Goal: Task Accomplishment & Management: Manage account settings

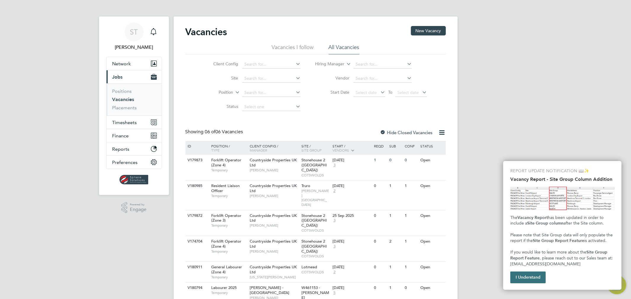
click at [524, 277] on button "I Understand" at bounding box center [527, 278] width 35 height 12
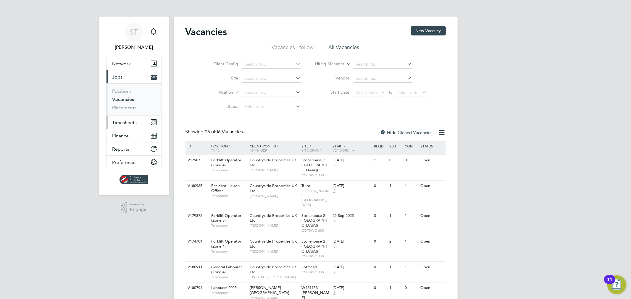
click at [123, 122] on span "Timesheets" at bounding box center [124, 123] width 25 height 6
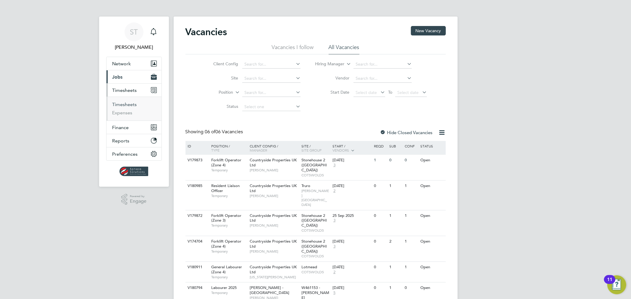
click at [128, 105] on link "Timesheets" at bounding box center [124, 105] width 25 height 6
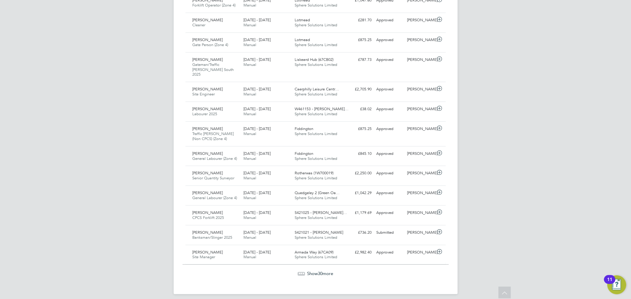
click at [315, 271] on span "Show 30 more" at bounding box center [320, 274] width 26 height 6
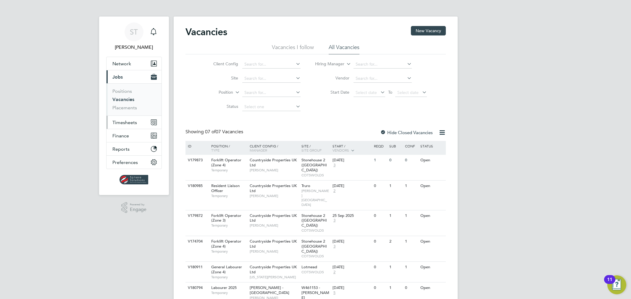
scroll to position [28, 0]
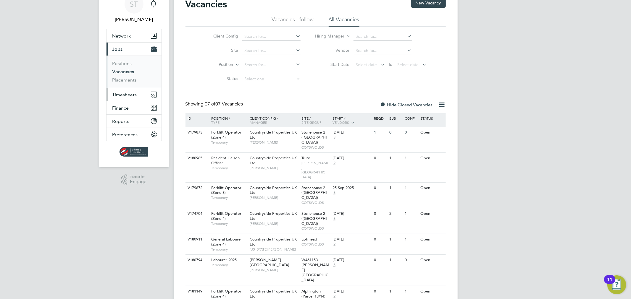
click at [138, 96] on button "Timesheets" at bounding box center [133, 94] width 55 height 13
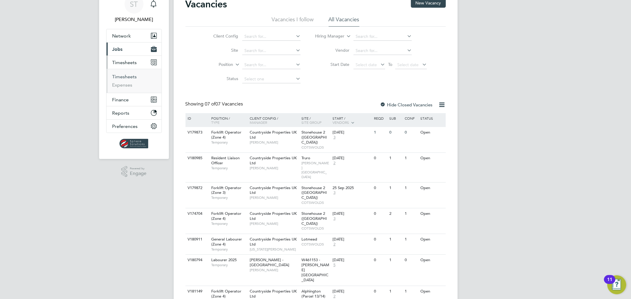
click at [130, 74] on link "Timesheets" at bounding box center [124, 77] width 25 height 6
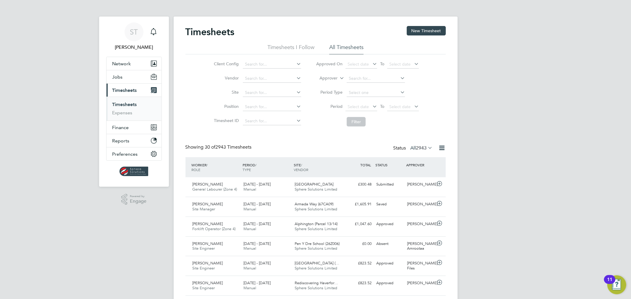
click at [416, 150] on span "2943" at bounding box center [421, 148] width 11 height 6
click at [415, 172] on li "Submitted" at bounding box center [413, 175] width 27 height 8
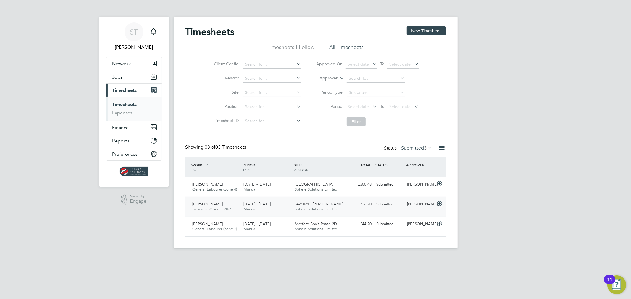
click at [338, 213] on div "S421021 - Barne Barton Sphere Solutions Limited" at bounding box center [317, 207] width 51 height 15
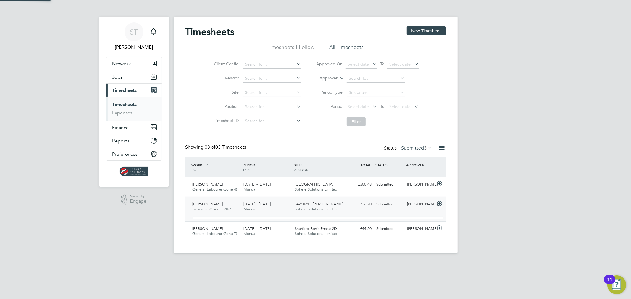
scroll to position [10, 58]
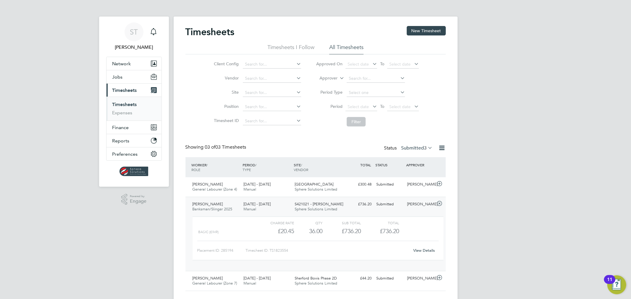
click at [425, 248] on link "View Details" at bounding box center [424, 250] width 22 height 5
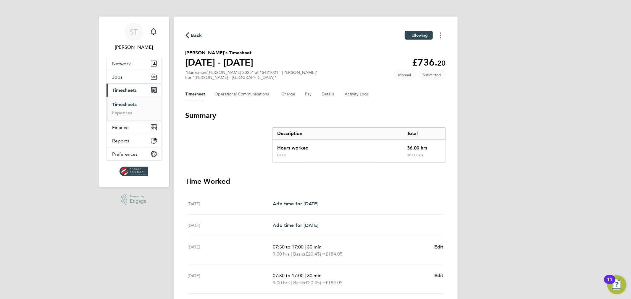
click at [439, 38] on button "Timesheets Menu" at bounding box center [440, 35] width 11 height 9
click at [356, 106] on div "Back Following [PERSON_NAME] as absent Download timesheet [PERSON_NAME]'s Times…" at bounding box center [316, 216] width 284 height 399
click at [356, 92] on Logs-tab "Activity Logs" at bounding box center [357, 94] width 25 height 14
